Goal: Subscribe to service/newsletter

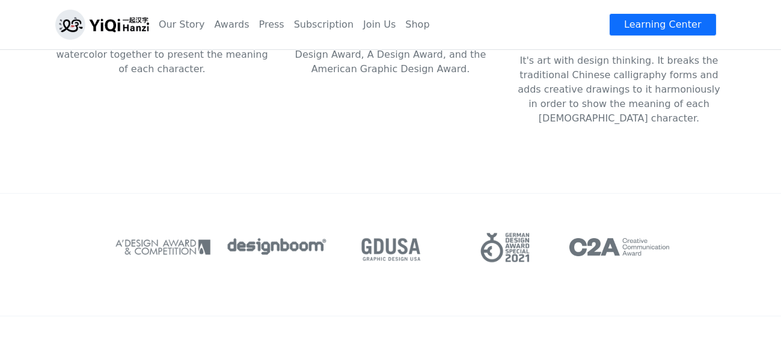
scroll to position [301, 0]
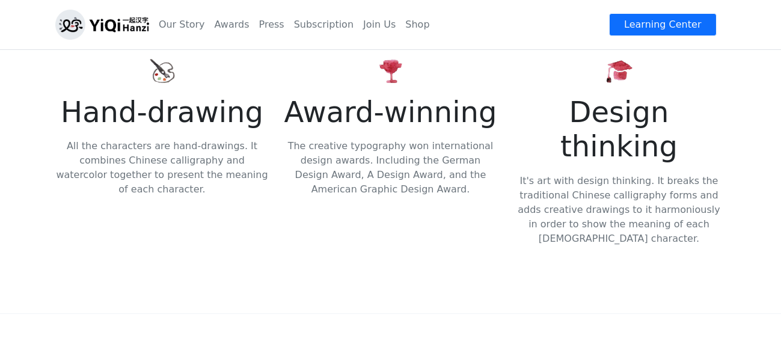
click at [569, 174] on p "It's art with design thinking. It breaks the traditional Chinese calligraphy fo…" at bounding box center [619, 210] width 214 height 72
click at [619, 58] on img at bounding box center [619, 71] width 29 height 29
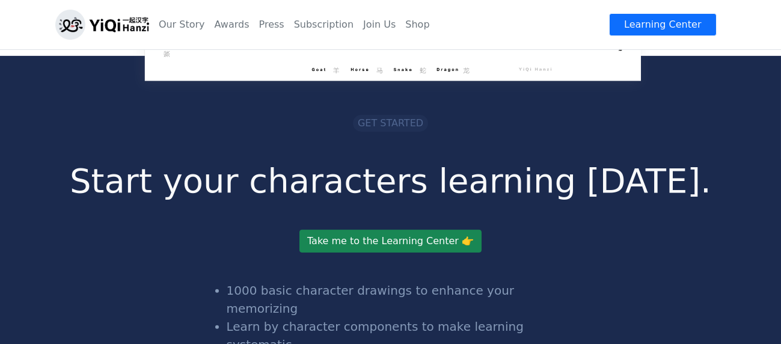
scroll to position [2345, 0]
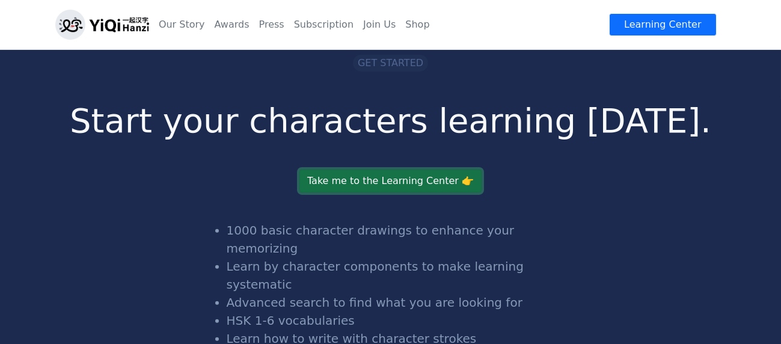
click at [390, 170] on link "Take me to the Learning Center 👉" at bounding box center [390, 181] width 182 height 23
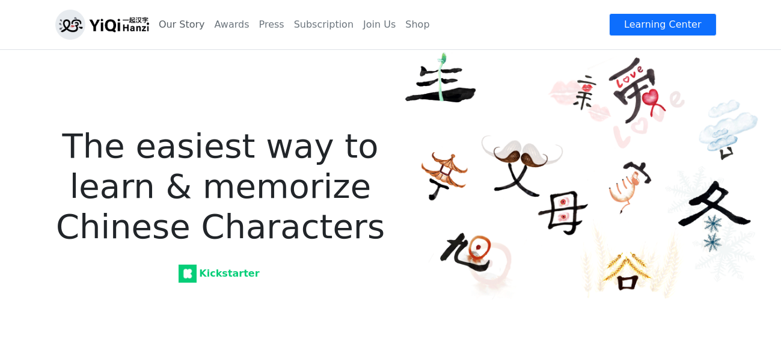
click at [180, 26] on link "Our Story" at bounding box center [182, 25] width 56 height 24
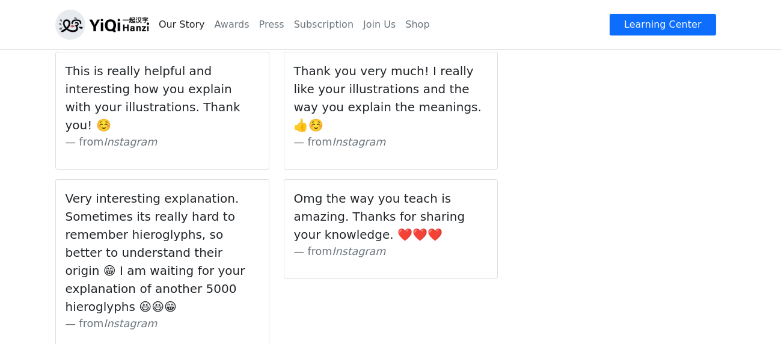
scroll to position [1323, 0]
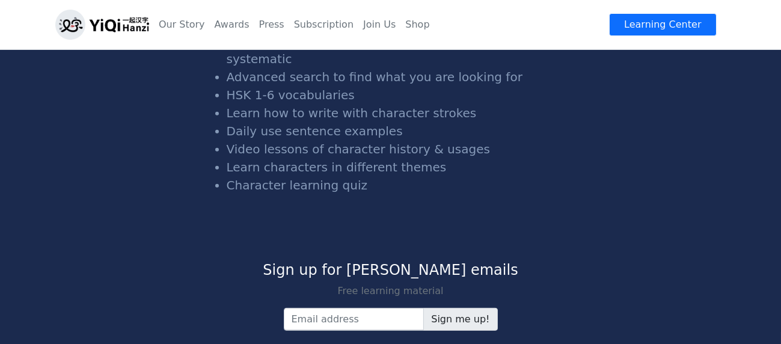
scroll to position [2583, 0]
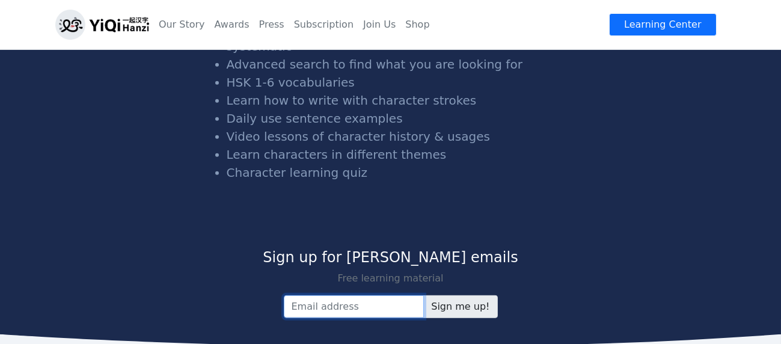
click at [376, 295] on input "email" at bounding box center [354, 306] width 141 height 23
type input "kohsh123kelly@yahoo.com.sg"
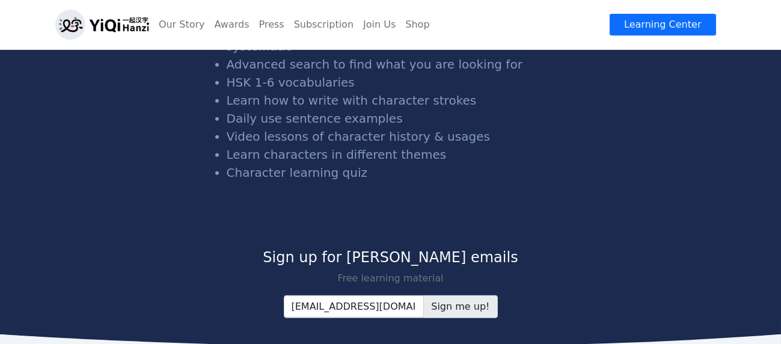
click at [443, 295] on input "Sign me up!" at bounding box center [460, 306] width 74 height 23
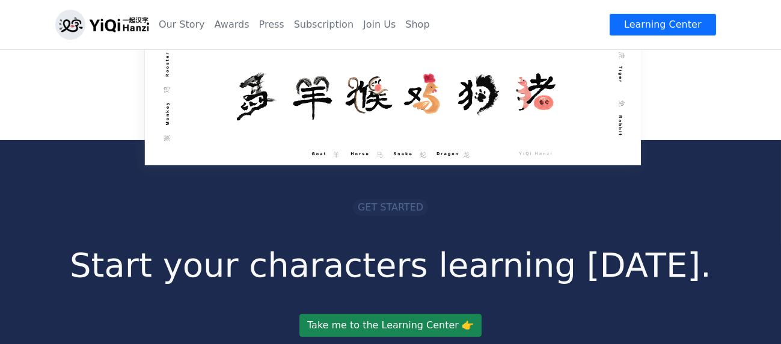
scroll to position [2222, 0]
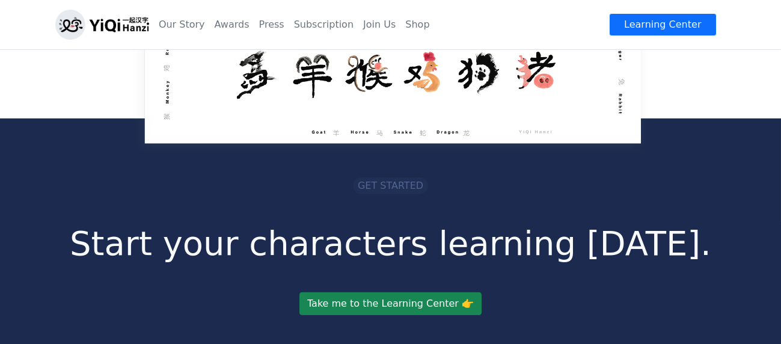
click at [393, 180] on span "Get started" at bounding box center [391, 185] width 66 height 11
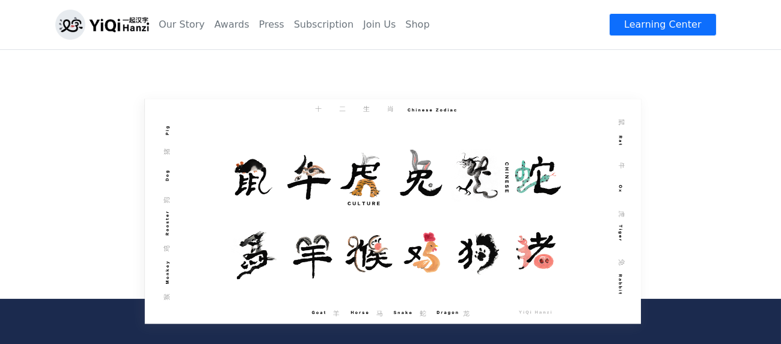
click at [414, 130] on img at bounding box center [390, 211] width 537 height 259
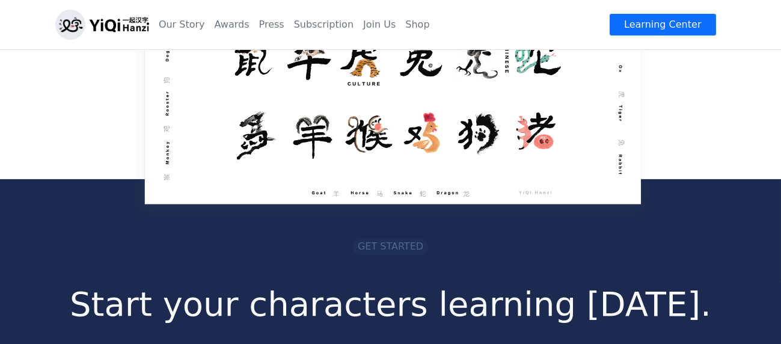
scroll to position [2282, 0]
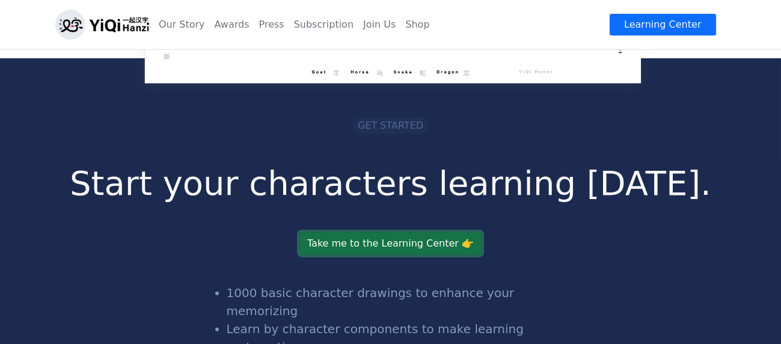
click at [387, 232] on link "Take me to the Learning Center 👉" at bounding box center [390, 243] width 182 height 23
